Goal: Information Seeking & Learning: Find specific fact

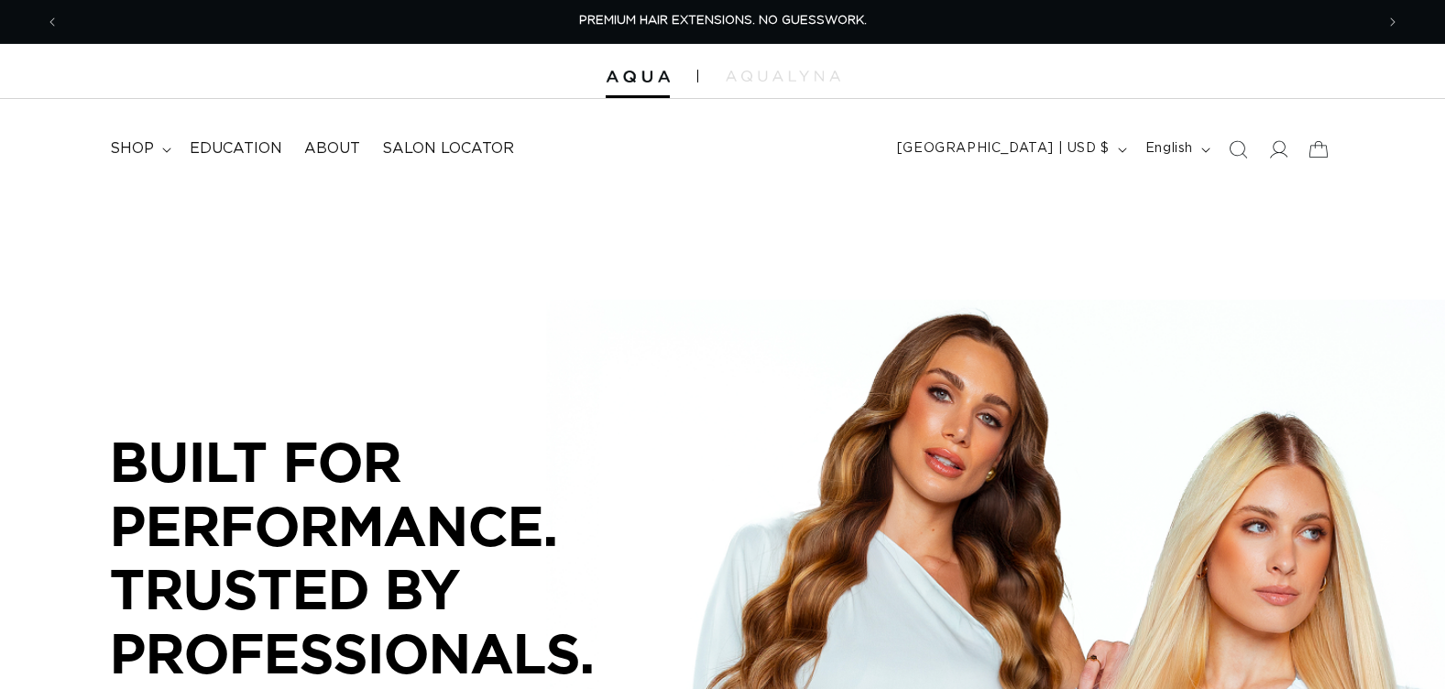
click at [1240, 147] on icon "Search" at bounding box center [1238, 149] width 18 height 18
click at [1243, 153] on icon "Search" at bounding box center [1238, 149] width 18 height 18
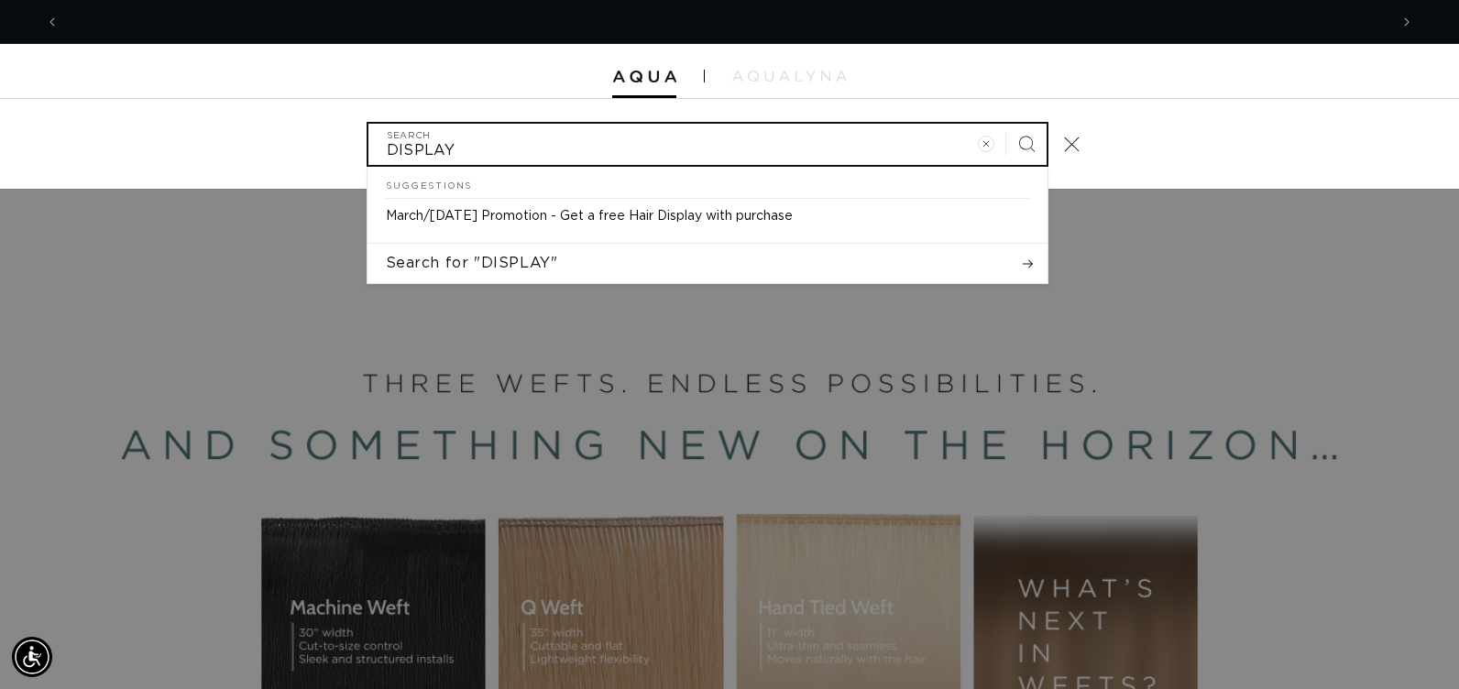
scroll to position [0, 2657]
type input "DISPLAY"
click at [1006, 124] on button "Search" at bounding box center [1026, 144] width 40 height 40
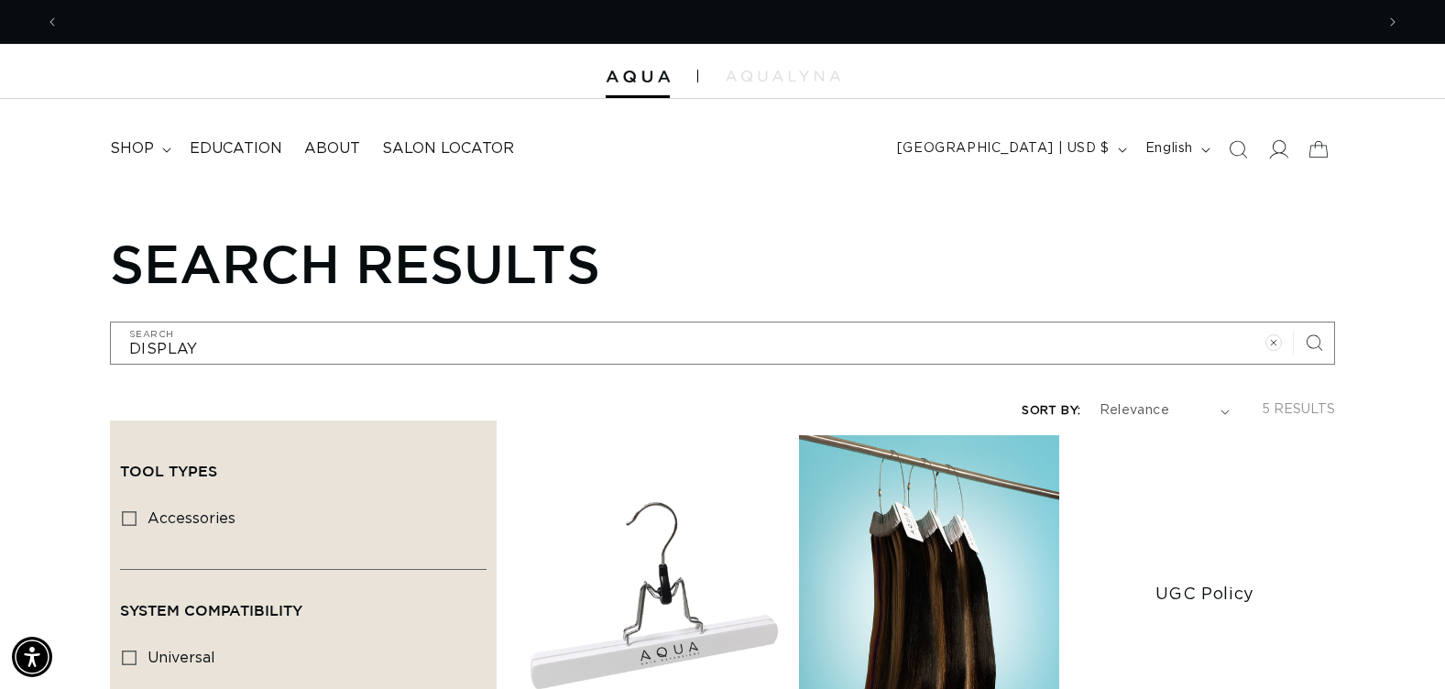
scroll to position [0, 1315]
click at [1240, 147] on icon "Search" at bounding box center [1237, 148] width 19 height 19
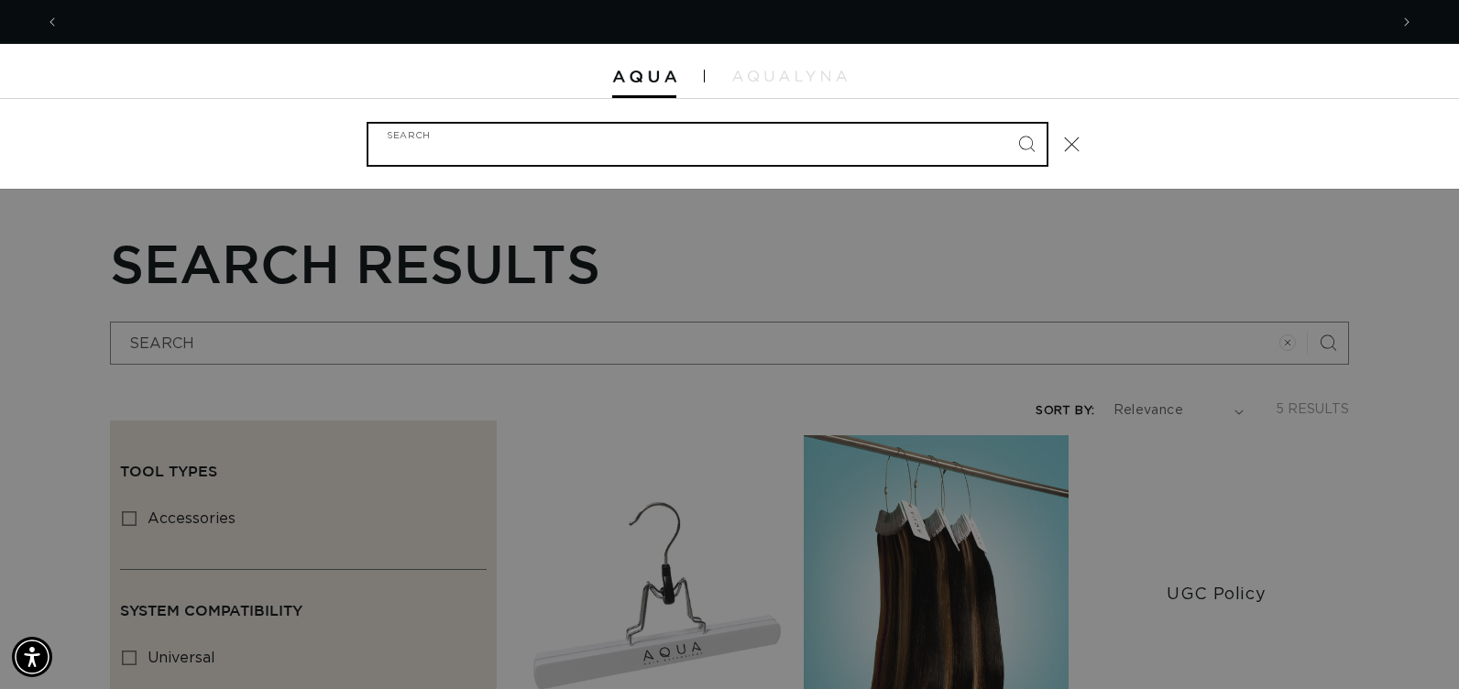
scroll to position [0, 2657]
